Goal: Obtain resource: Obtain resource

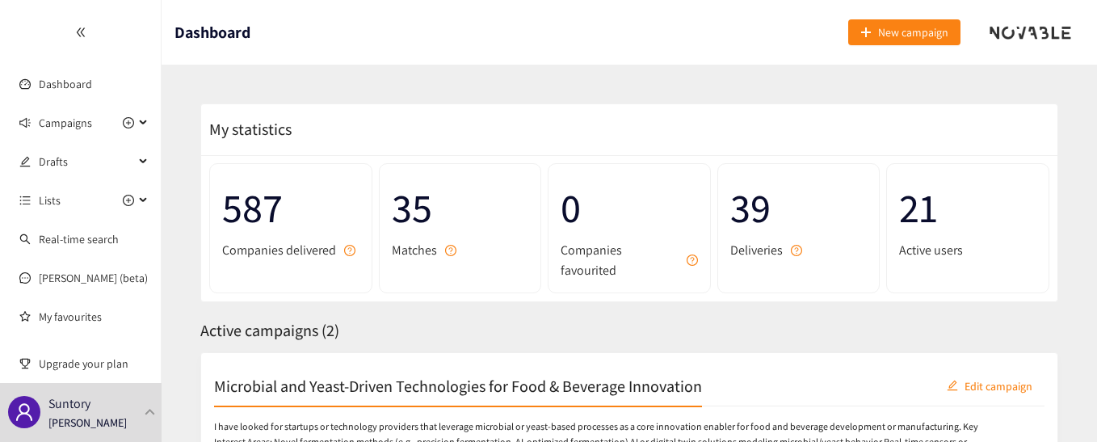
click at [592, 335] on div "Active campaigns ( 2 )" at bounding box center [629, 330] width 858 height 25
click at [426, 229] on span "35" at bounding box center [460, 208] width 137 height 64
click at [420, 216] on span "35" at bounding box center [460, 208] width 137 height 64
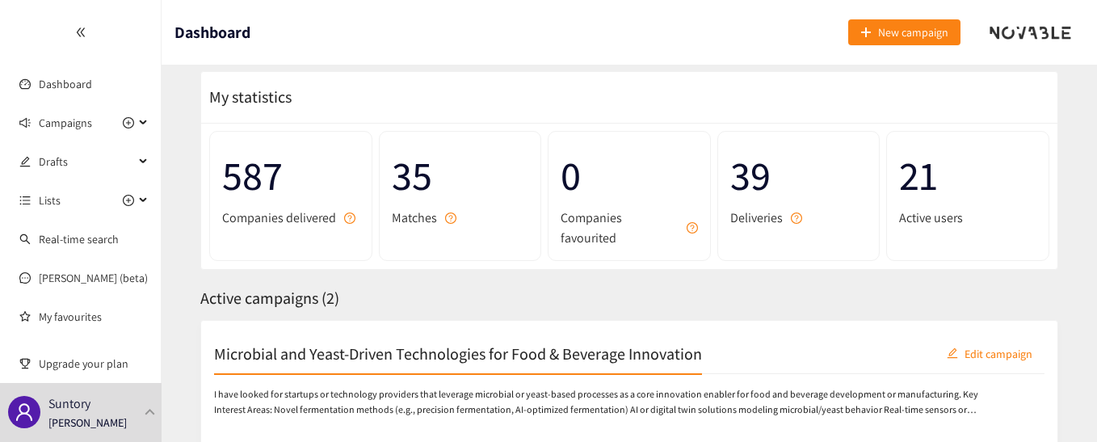
scroll to position [27, 0]
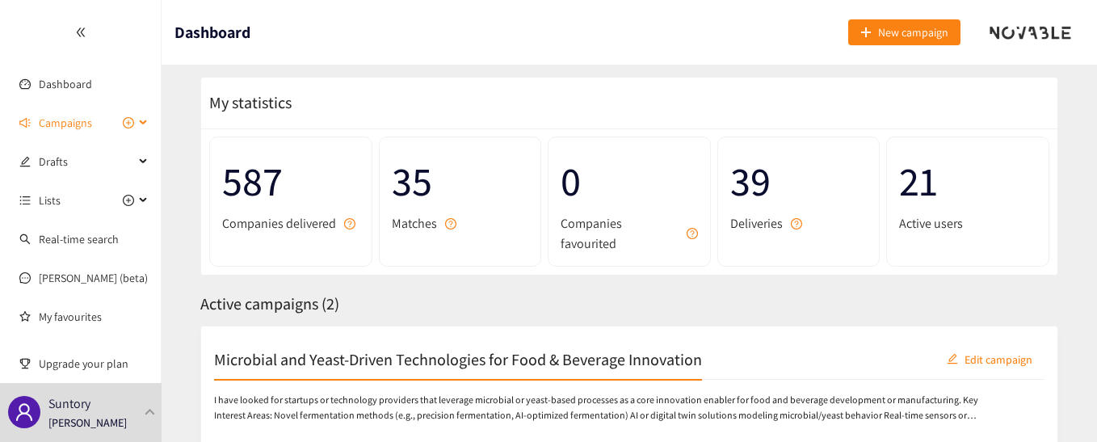
click at [75, 128] on span "Campaigns" at bounding box center [65, 123] width 53 height 32
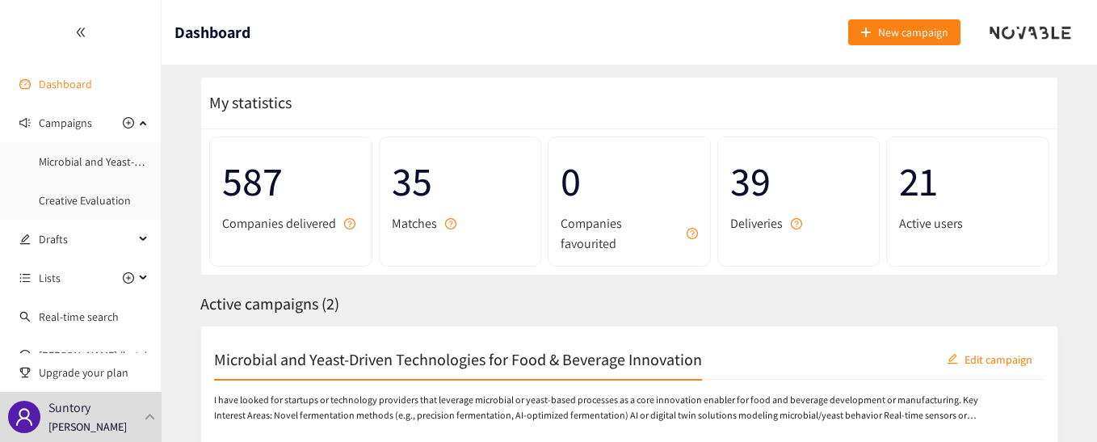
click at [87, 82] on link "Dashboard" at bounding box center [65, 84] width 53 height 15
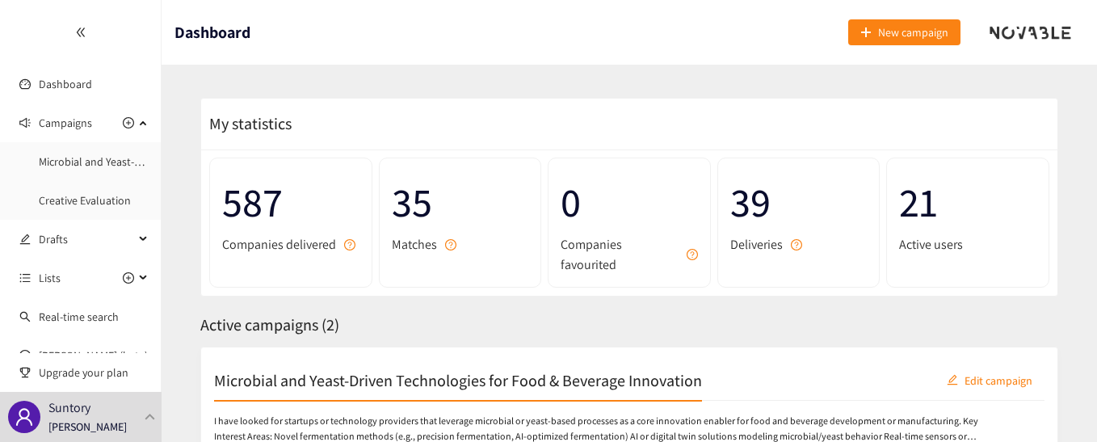
scroll to position [0, 0]
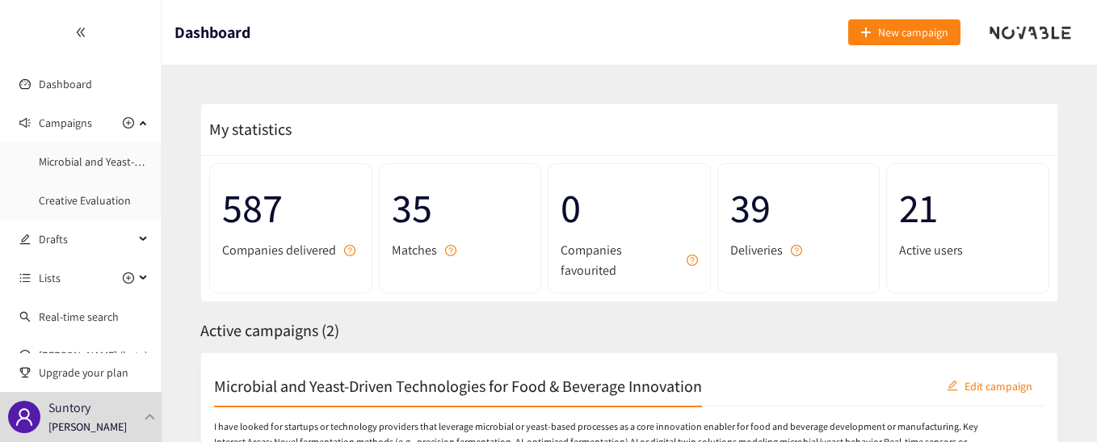
click at [78, 38] on div at bounding box center [80, 32] width 161 height 65
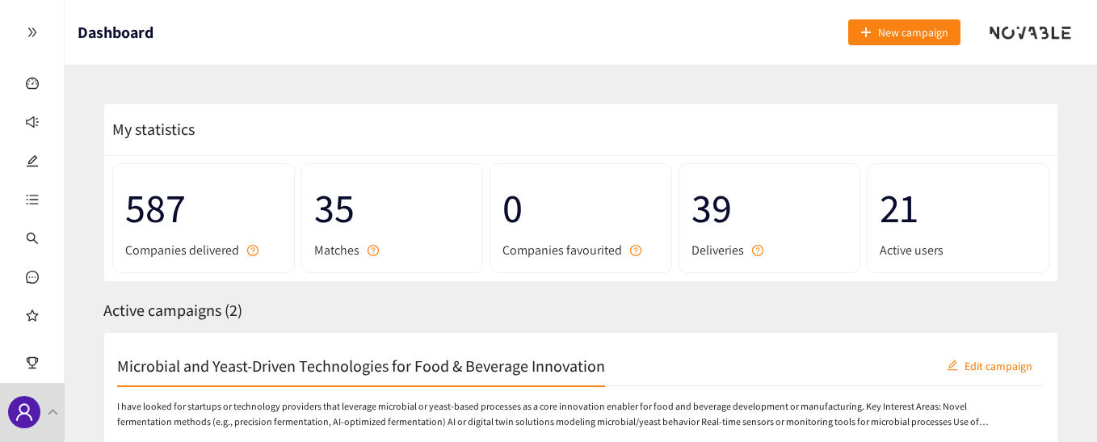
click at [35, 36] on div at bounding box center [32, 32] width 64 height 65
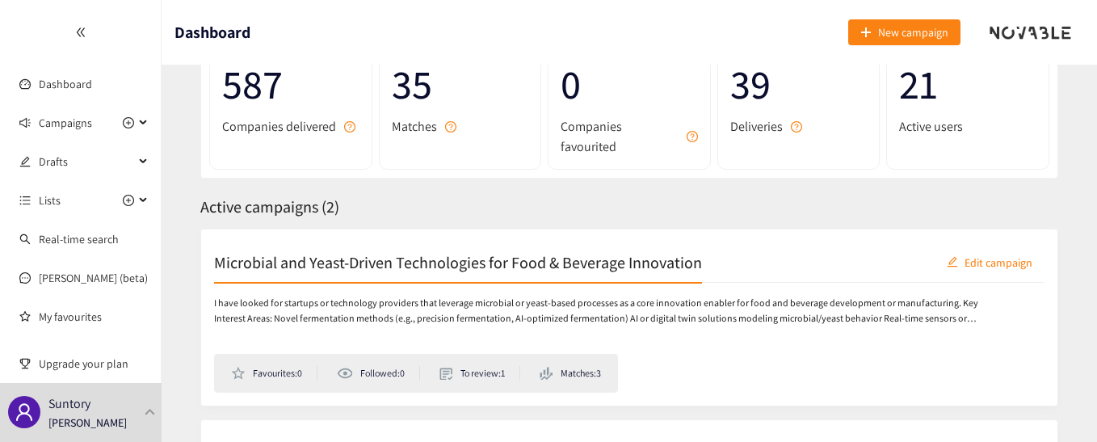
scroll to position [242, 0]
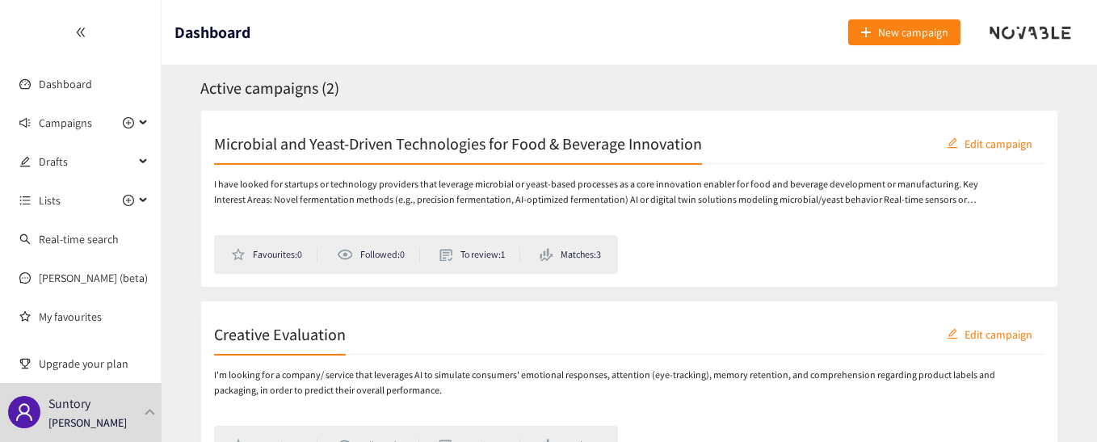
click at [356, 156] on div "Microbial and Yeast-Driven Technologies for Food & Beverage Innovation Edit cam…" at bounding box center [629, 144] width 830 height 40
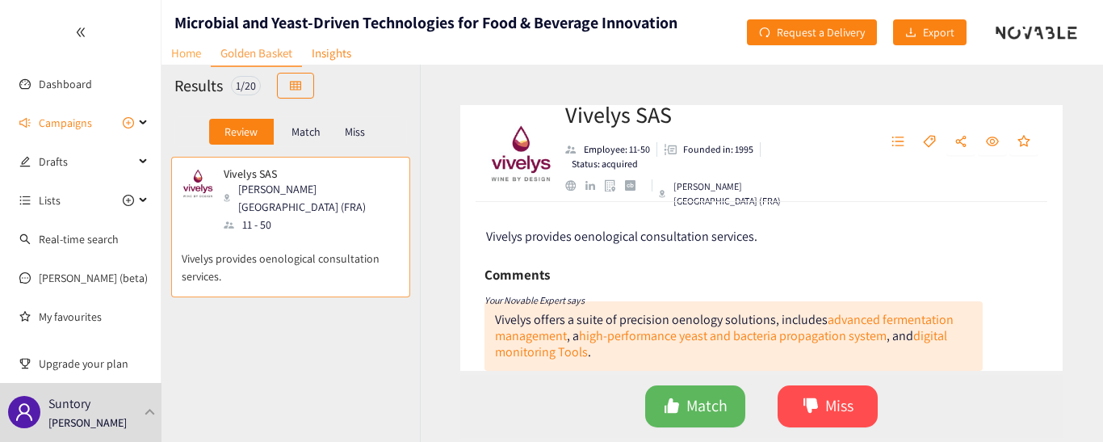
click at [181, 57] on link "Home" at bounding box center [186, 52] width 49 height 25
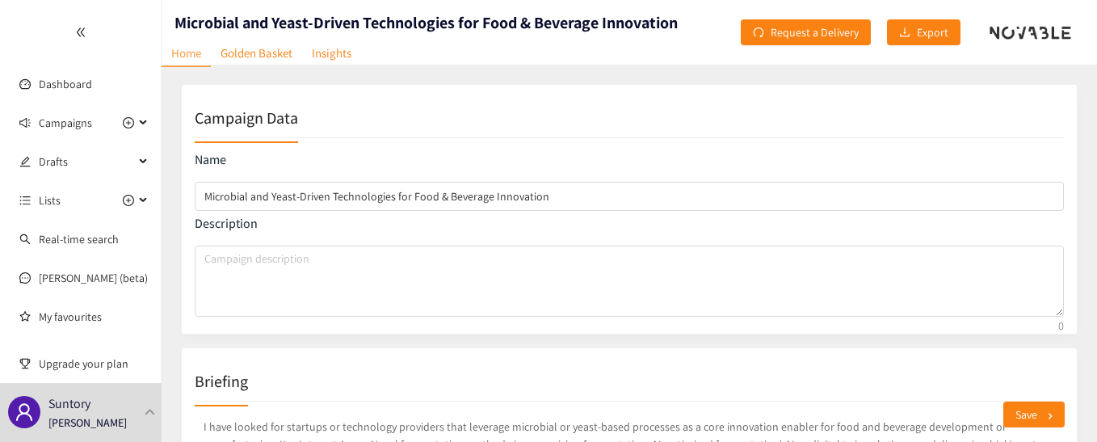
click at [66, 30] on div at bounding box center [80, 32] width 161 height 65
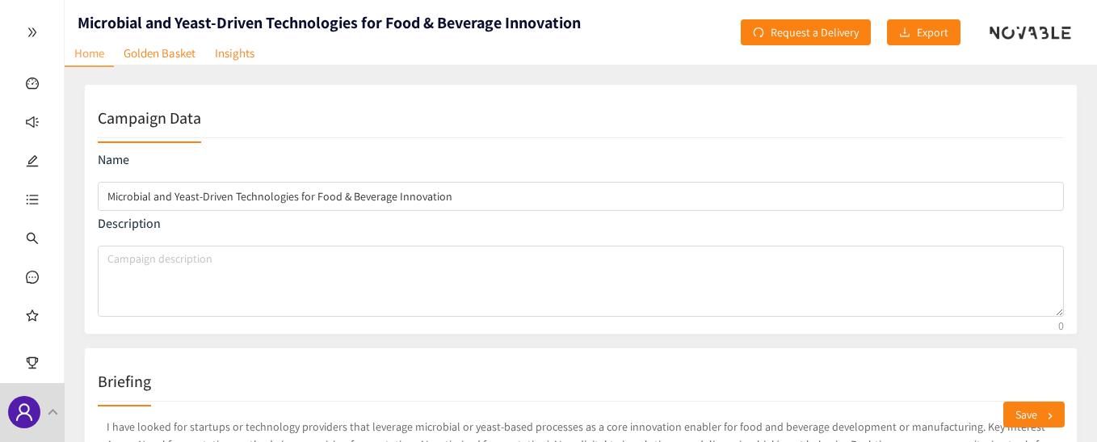
click at [45, 23] on div at bounding box center [32, 32] width 64 height 65
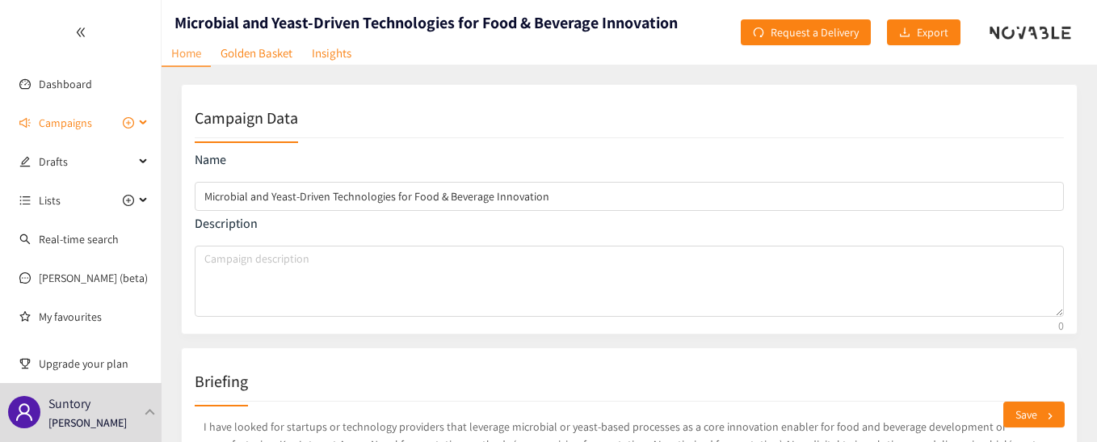
click at [78, 129] on span "Campaigns" at bounding box center [65, 123] width 53 height 32
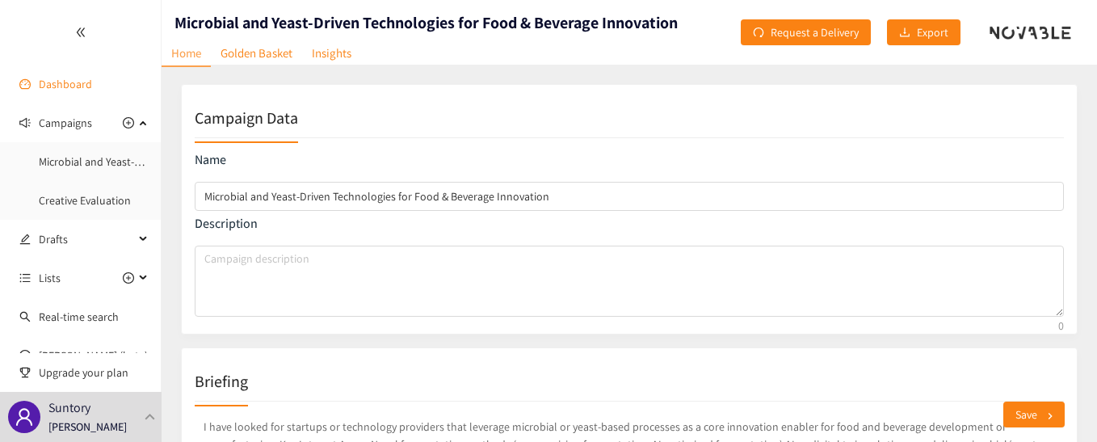
click at [50, 81] on link "Dashboard" at bounding box center [65, 84] width 53 height 15
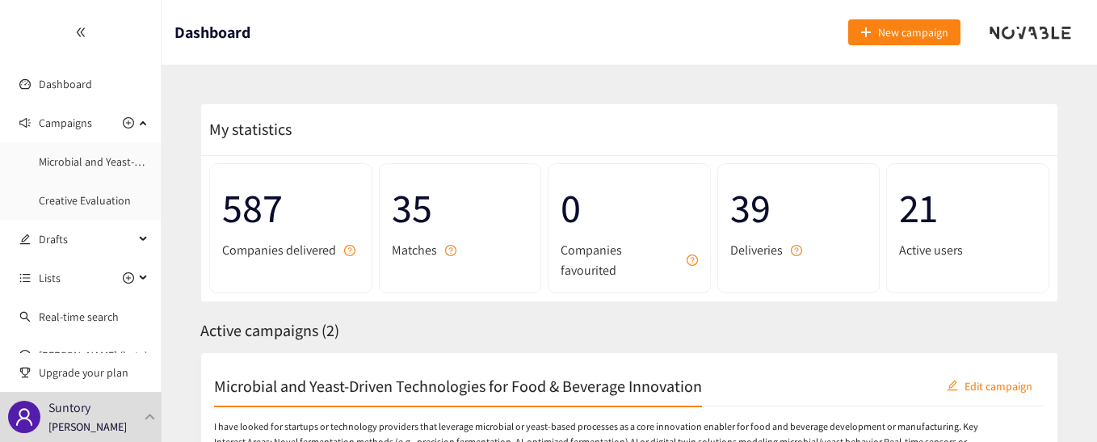
click at [432, 241] on span "Matches" at bounding box center [414, 250] width 45 height 20
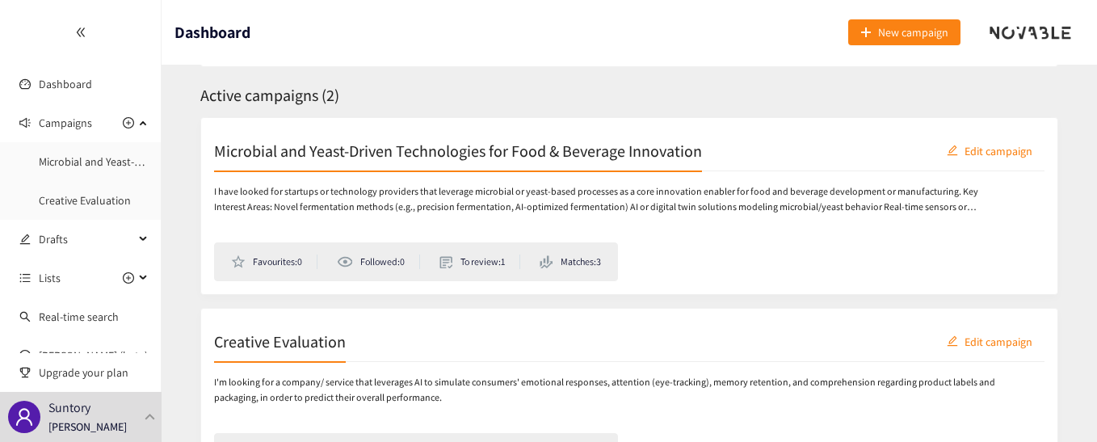
scroll to position [323, 0]
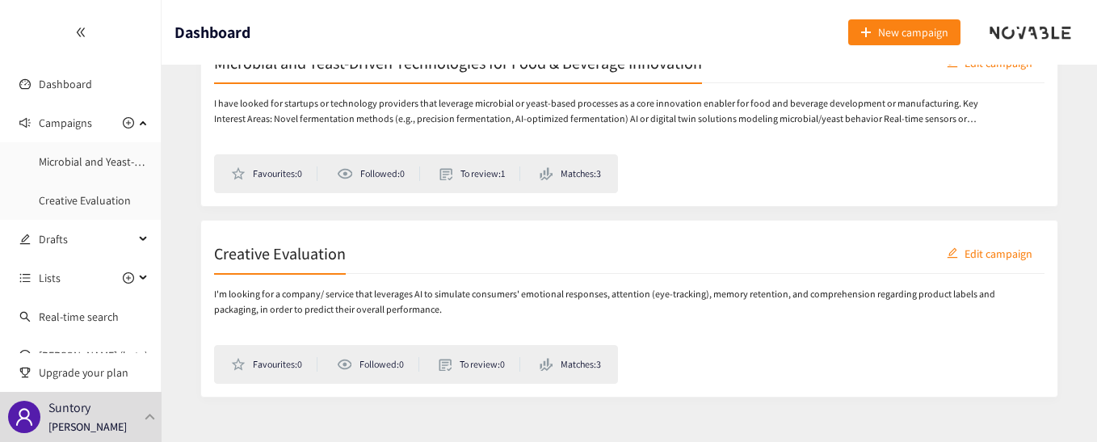
click at [592, 180] on li "Matches: 3" at bounding box center [569, 173] width 61 height 15
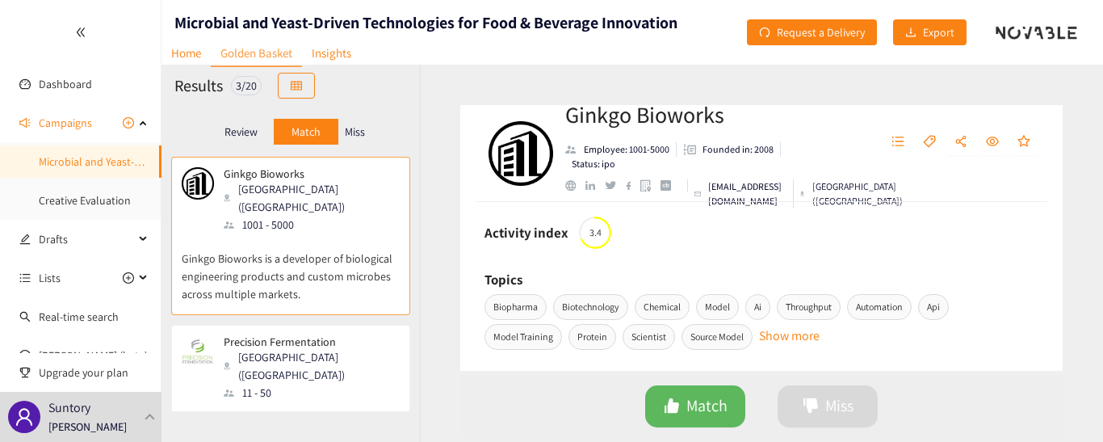
scroll to position [868, 0]
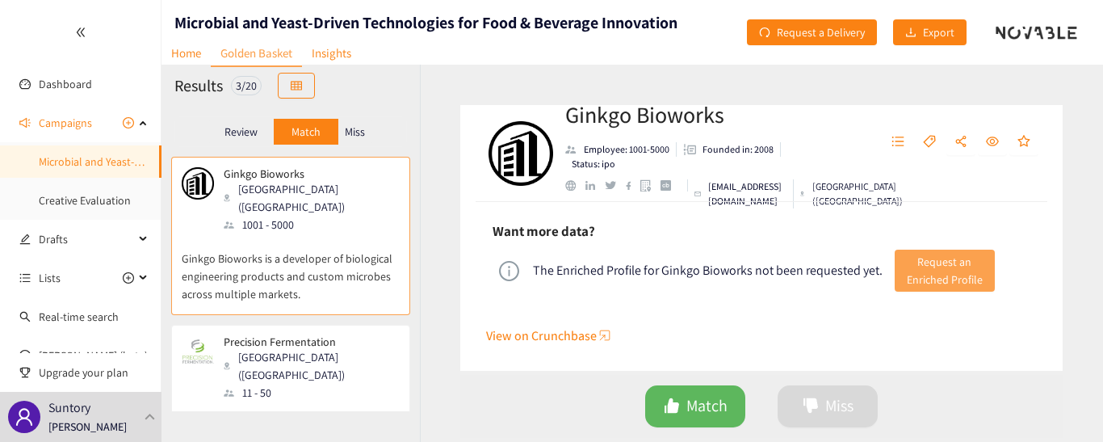
click at [935, 266] on span "Request an Enriched Profile" at bounding box center [945, 271] width 76 height 36
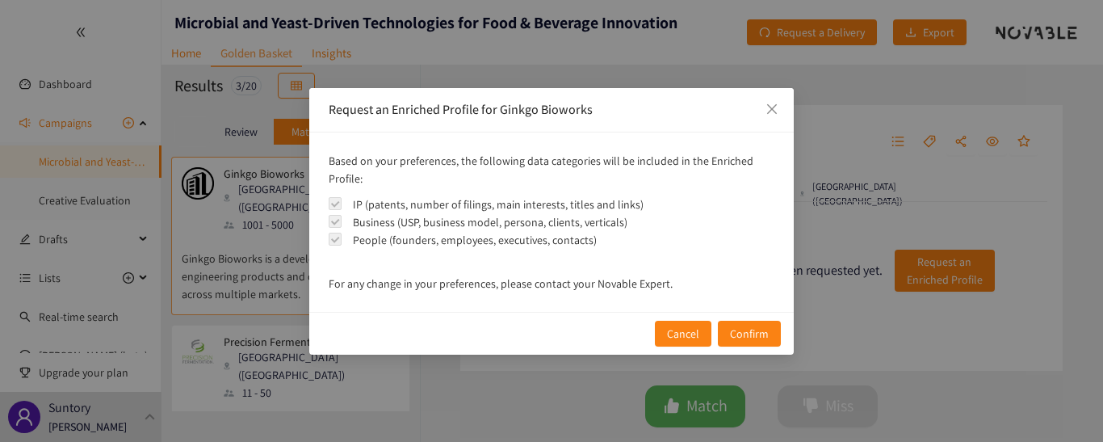
click at [335, 202] on span at bounding box center [335, 203] width 13 height 13
click at [738, 334] on span "Confirm" at bounding box center [749, 334] width 39 height 18
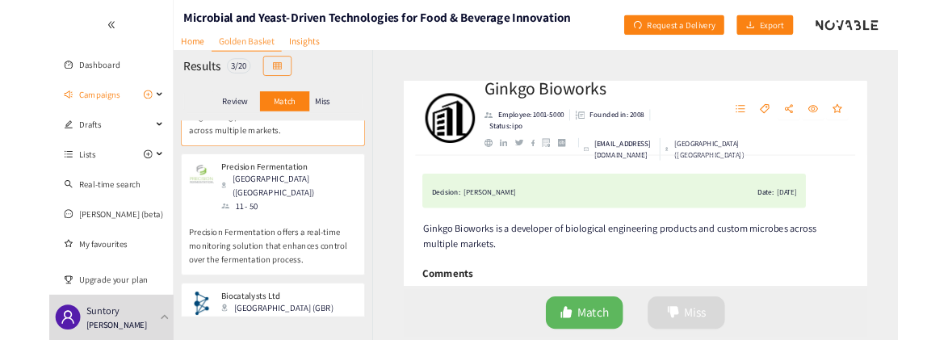
scroll to position [162, 0]
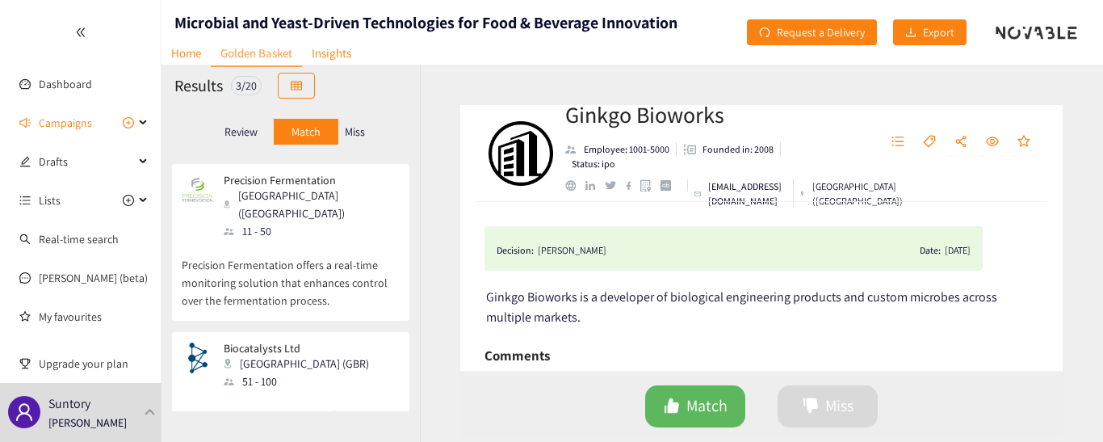
click at [353, 262] on p "Precision Fermentation offers a real-time monitoring solution that enhances con…" at bounding box center [291, 274] width 218 height 69
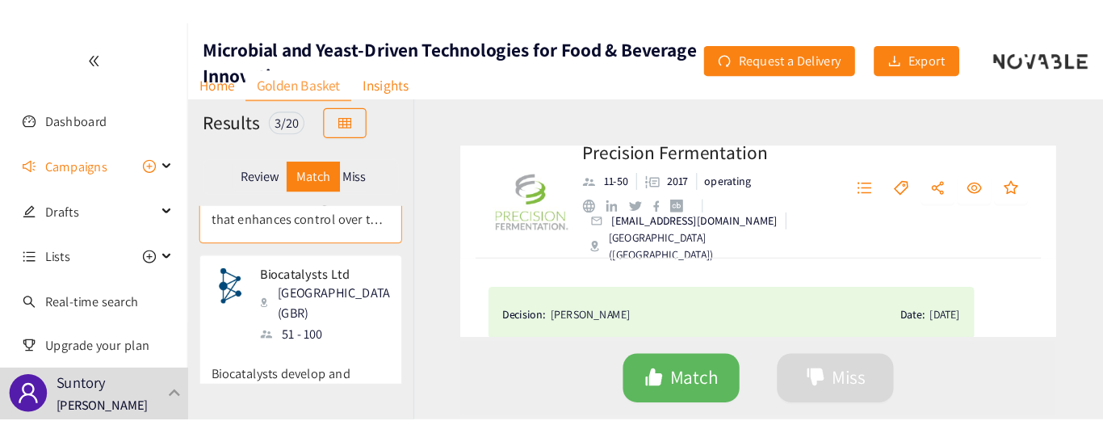
scroll to position [311, 0]
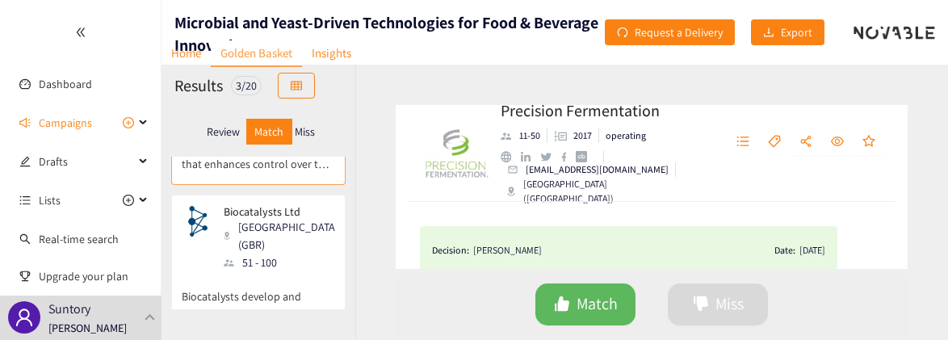
click at [275, 271] on p "Biocatalysts develop and manufacture speciality enzymes from small to large sca…" at bounding box center [258, 305] width 153 height 69
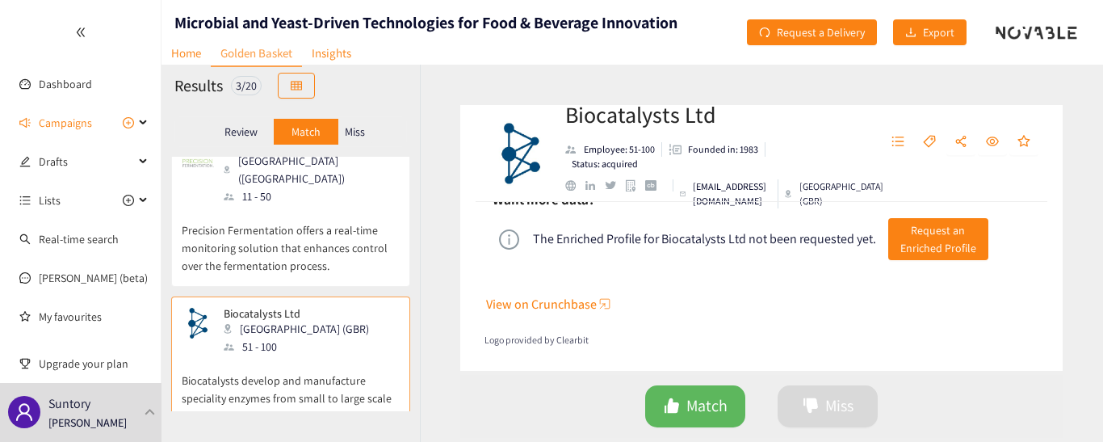
scroll to position [699, 0]
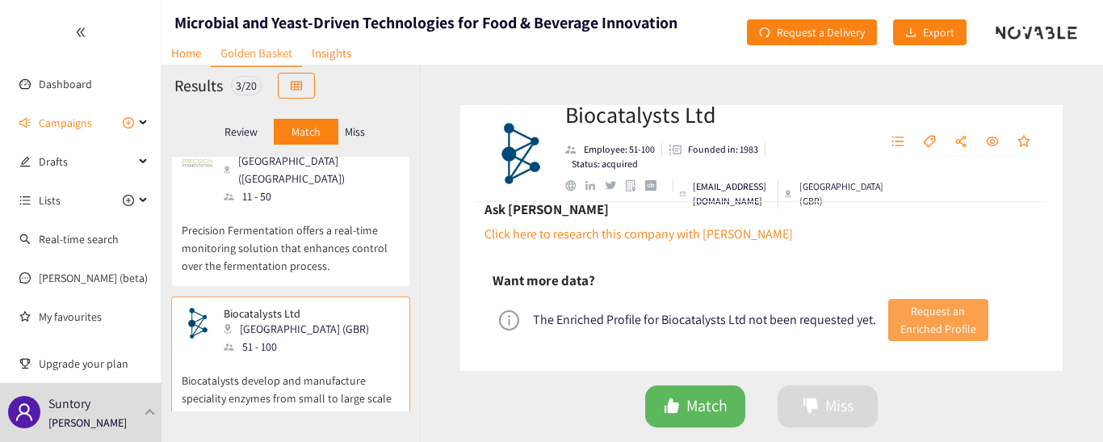
click at [924, 304] on span "Request an Enriched Profile" at bounding box center [938, 320] width 76 height 36
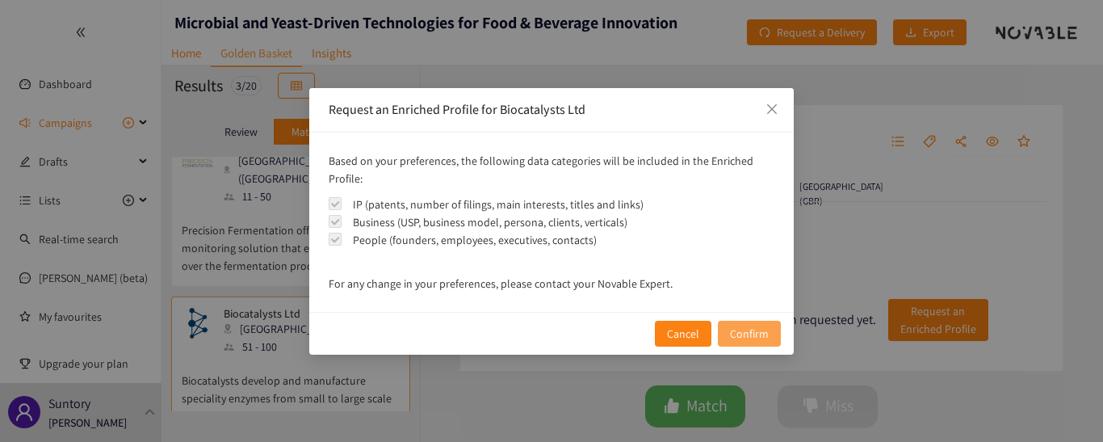
click at [764, 330] on span "Confirm" at bounding box center [749, 334] width 39 height 18
